Goal: Transaction & Acquisition: Purchase product/service

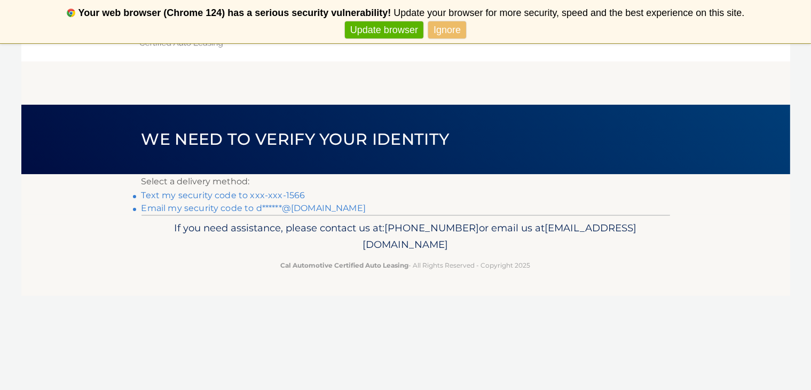
click at [437, 29] on link "Ignore" at bounding box center [447, 30] width 38 height 18
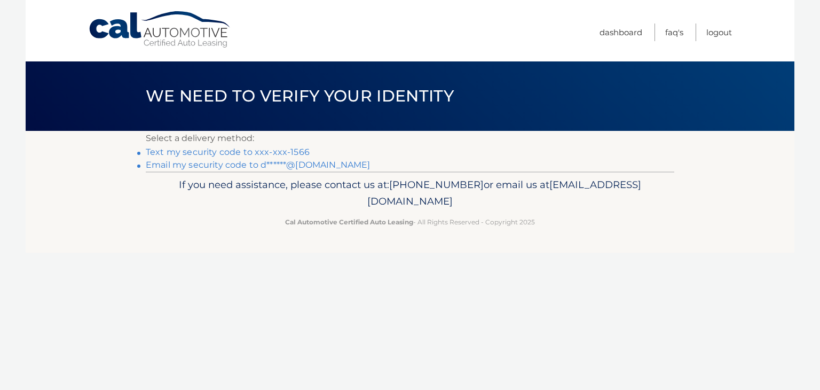
click at [423, 30] on link "Never show again" at bounding box center [410, 30] width 88 height 18
click at [304, 150] on link "Text my security code to xxx-xxx-1566" at bounding box center [228, 152] width 164 height 10
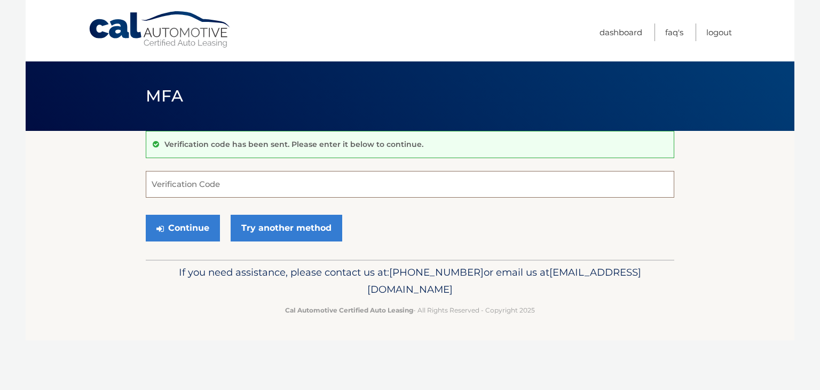
click at [162, 191] on input "Verification Code" at bounding box center [410, 184] width 529 height 27
type input "050867"
click at [166, 229] on button "Continue" at bounding box center [183, 228] width 74 height 27
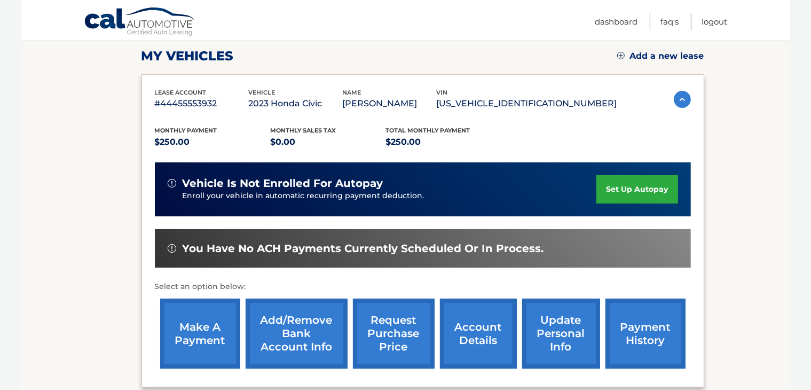
scroll to position [148, 0]
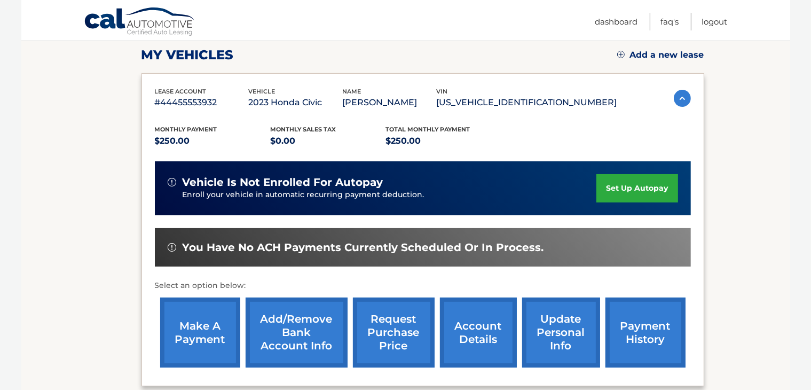
click at [200, 327] on link "make a payment" at bounding box center [200, 332] width 80 height 70
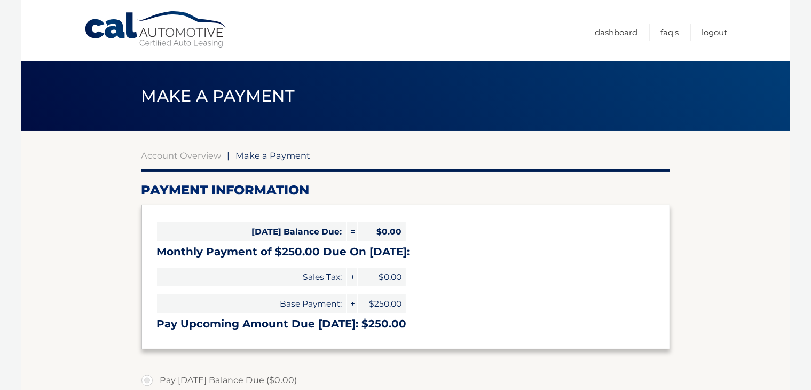
select select "MzAzYWNiNmYtZDc3Yi00ZmIyLTgzNjMtYmQ1Y2M3ODUwYWQx"
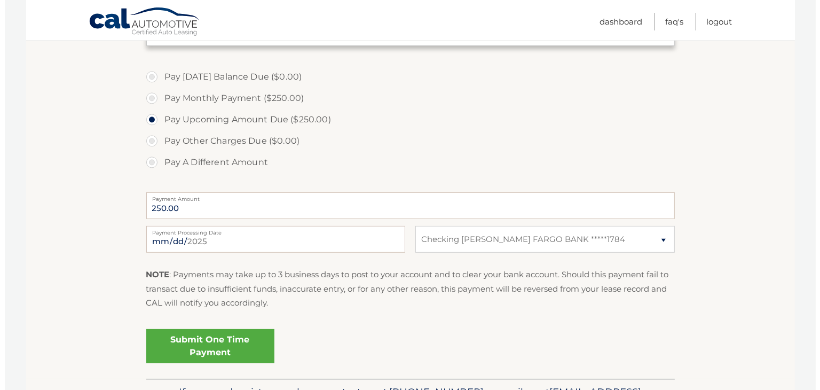
scroll to position [304, 0]
click at [239, 338] on link "Submit One Time Payment" at bounding box center [206, 345] width 128 height 34
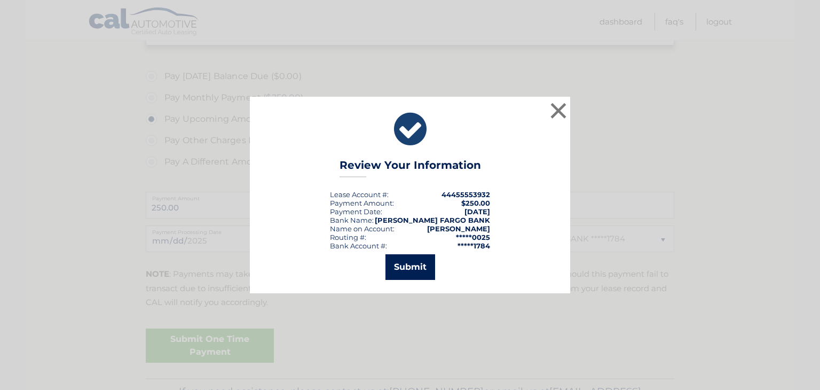
click at [413, 265] on button "Submit" at bounding box center [411, 267] width 50 height 26
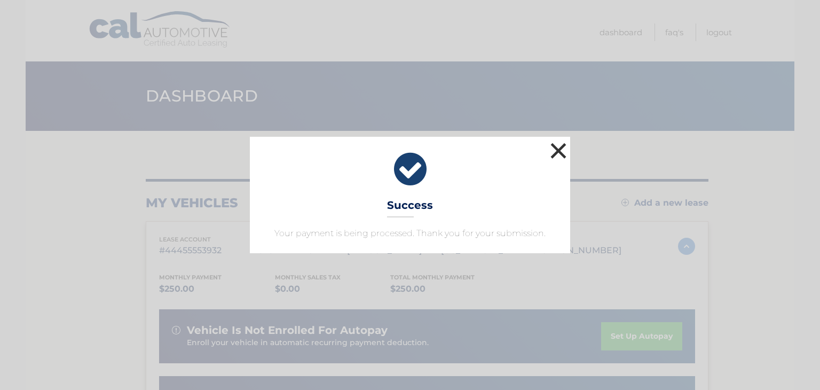
click at [559, 152] on button "×" at bounding box center [558, 150] width 21 height 21
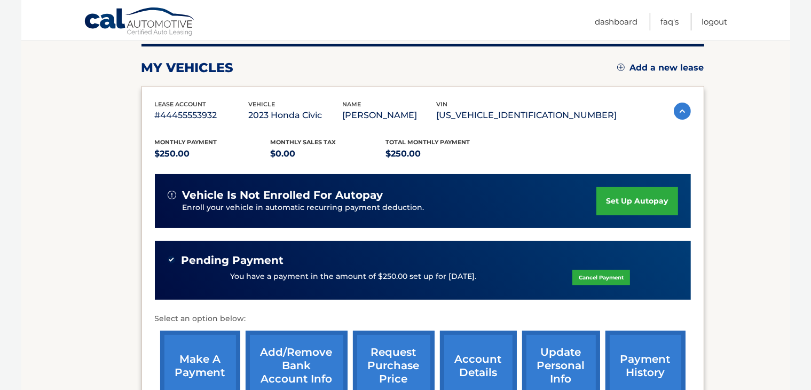
scroll to position [137, 0]
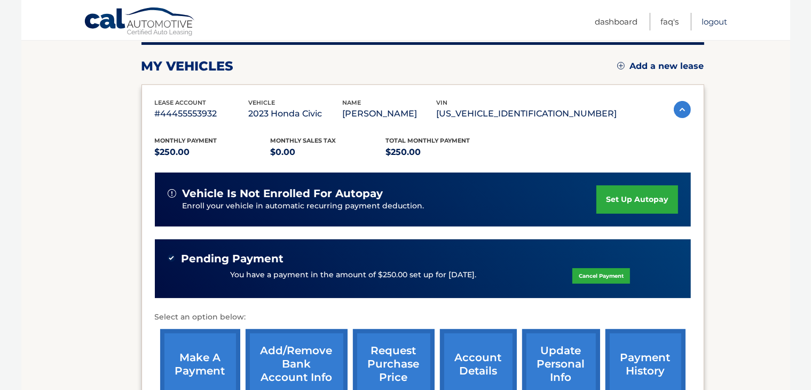
click at [718, 21] on link "Logout" at bounding box center [715, 22] width 26 height 18
